Goal: Task Accomplishment & Management: Use online tool/utility

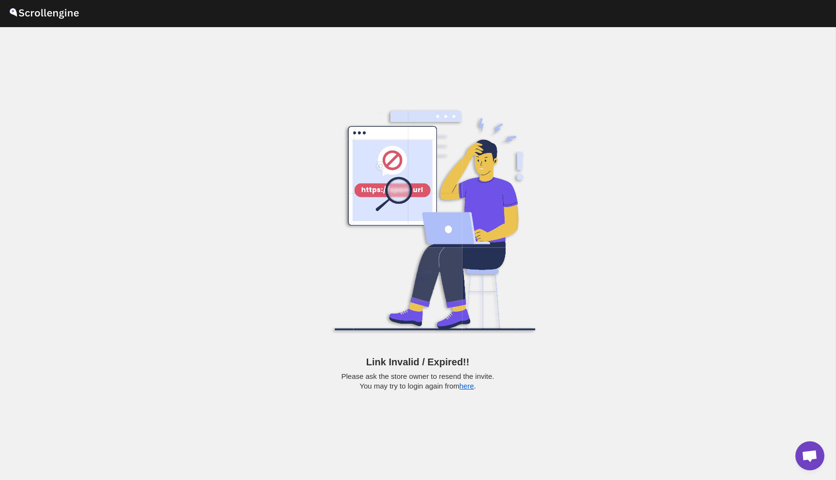
click at [183, 111] on div "Link Invalid / Expired!! Please ask the store owner to resend the invite. You m…" at bounding box center [418, 253] width 836 height 453
click at [470, 388] on button "here" at bounding box center [467, 386] width 15 height 8
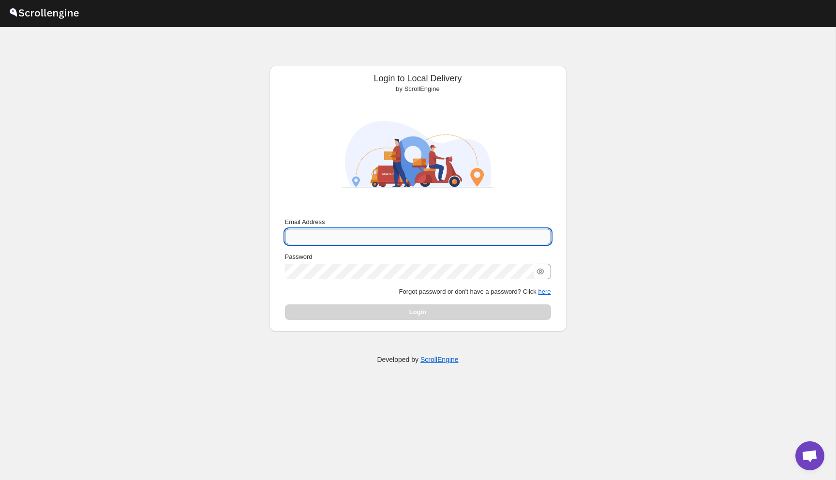
click at [411, 229] on input "Email Address" at bounding box center [418, 236] width 266 height 15
type input "[PERSON_NAME][EMAIL_ADDRESS][PERSON_NAME][DOMAIN_NAME]"
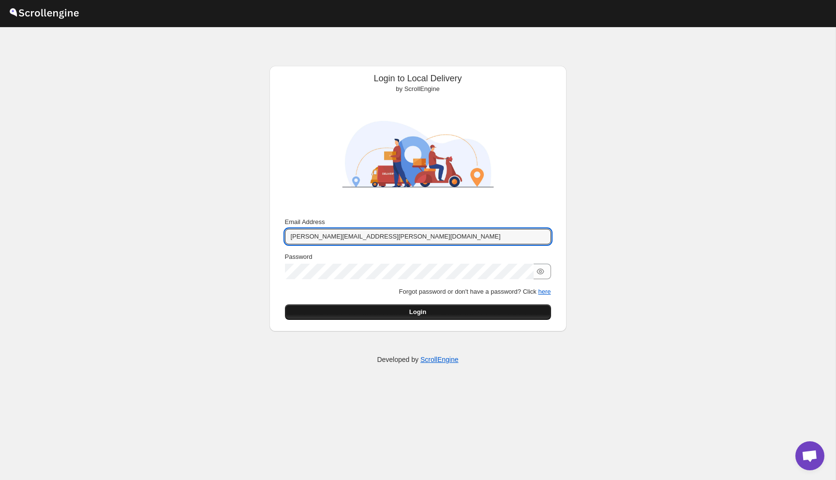
click at [418, 314] on span "Login" at bounding box center [417, 312] width 17 height 10
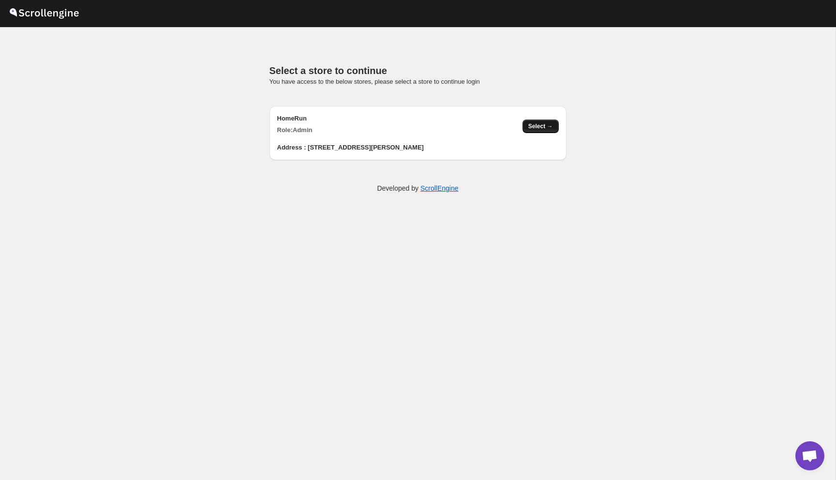
click at [540, 128] on span "Select →" at bounding box center [540, 126] width 25 height 8
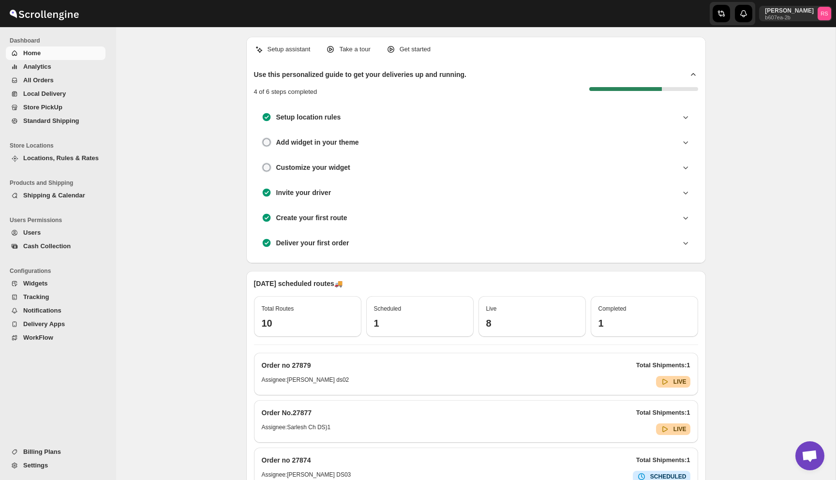
click at [58, 69] on span "Analytics" at bounding box center [63, 67] width 80 height 10
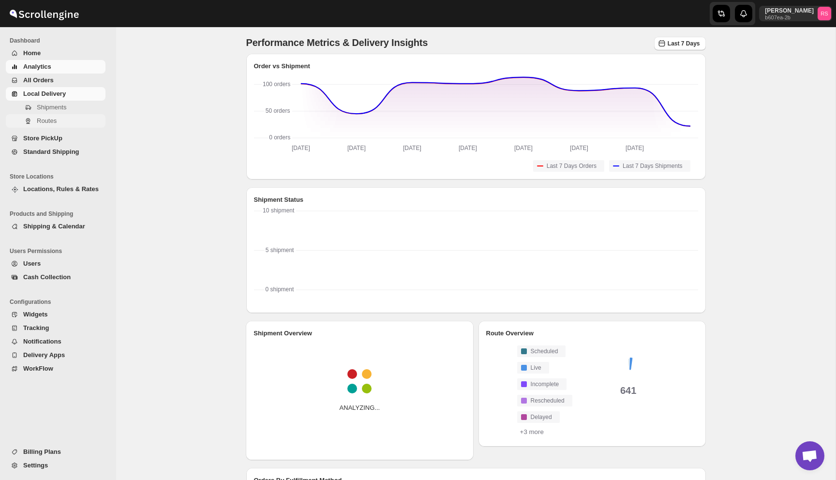
click at [51, 119] on span "Routes" at bounding box center [47, 120] width 20 height 7
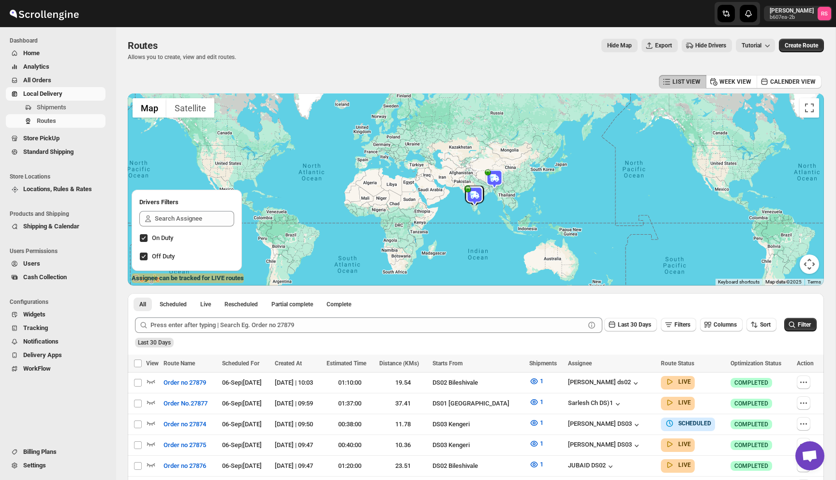
click at [164, 238] on span "On Duty" at bounding box center [162, 237] width 21 height 7
click at [148, 238] on input "On Duty" at bounding box center [144, 238] width 8 height 8
checkbox input "false"
click at [477, 194] on img at bounding box center [474, 198] width 15 height 15
click at [513, 167] on button "Close" at bounding box center [511, 169] width 23 height 23
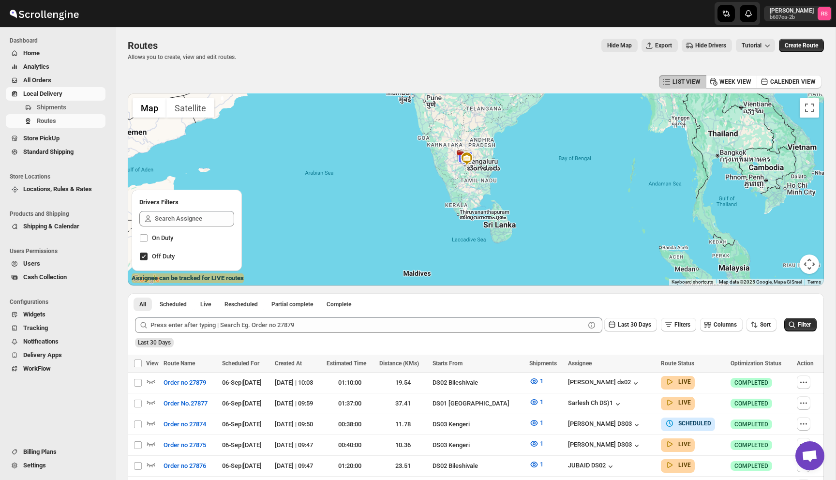
drag, startPoint x: 473, startPoint y: 241, endPoint x: 418, endPoint y: 108, distance: 144.5
click at [418, 108] on div "To navigate, press the arrow keys." at bounding box center [476, 189] width 696 height 192
